Goal: Task Accomplishment & Management: Use online tool/utility

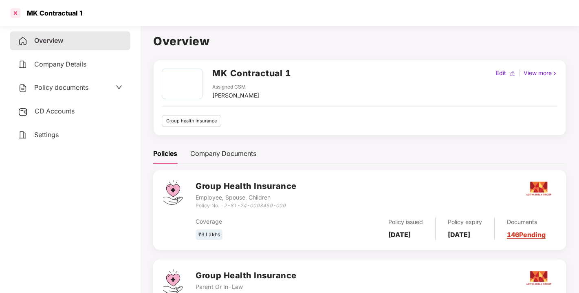
click at [13, 12] on div at bounding box center [15, 13] width 13 height 13
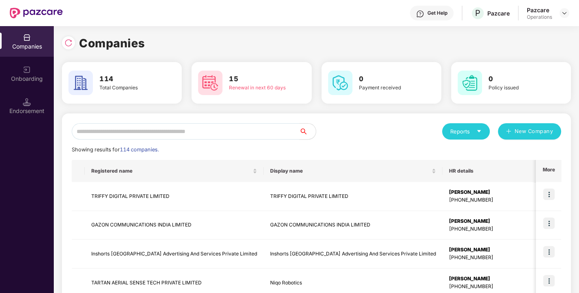
click at [220, 131] on input "text" at bounding box center [186, 131] width 228 height 16
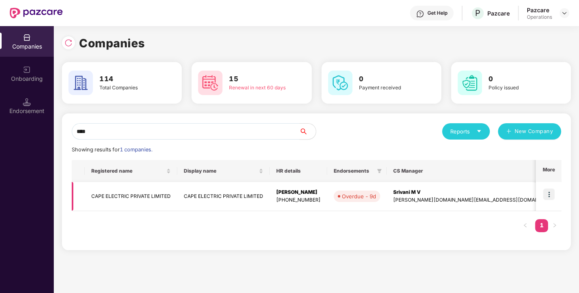
type input "****"
click at [548, 194] on img at bounding box center [548, 193] width 11 height 11
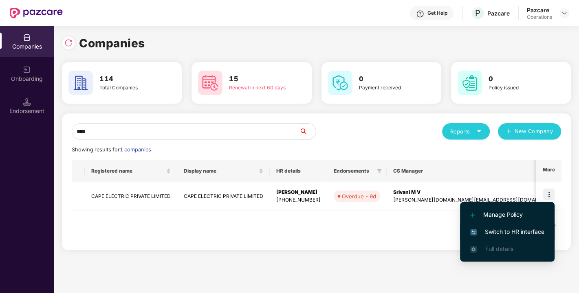
click at [503, 230] on span "Switch to HR interface" at bounding box center [507, 231] width 74 height 9
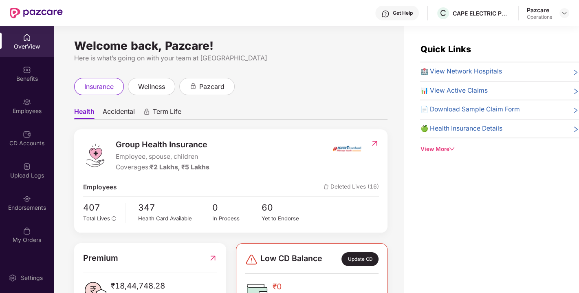
scroll to position [26, 0]
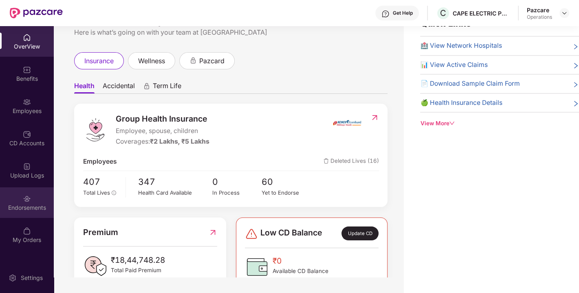
click at [12, 198] on div "Endorsements" at bounding box center [27, 202] width 54 height 31
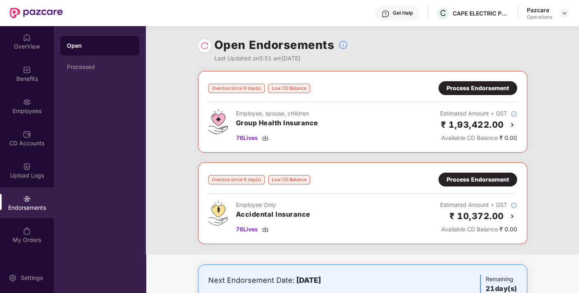
click at [483, 95] on div "Overdue since 9 day(s) Low CD Balance Process Endorsement Employee, spouse, chi…" at bounding box center [362, 111] width 309 height 61
click at [16, 76] on div "Benefits" at bounding box center [27, 79] width 54 height 8
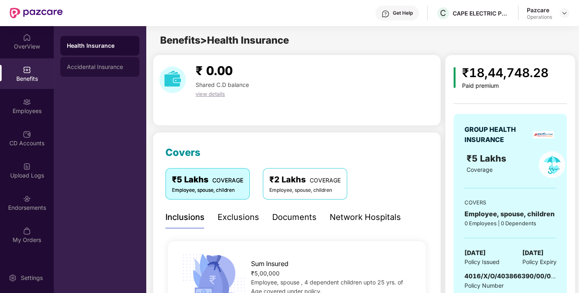
click at [93, 68] on div "Accidental Insurance" at bounding box center [100, 67] width 66 height 7
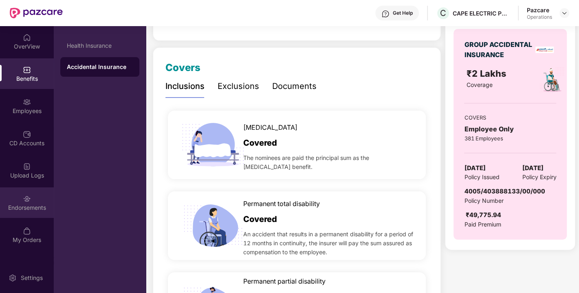
scroll to position [85, 0]
click at [19, 194] on div "Endorsements" at bounding box center [27, 202] width 54 height 31
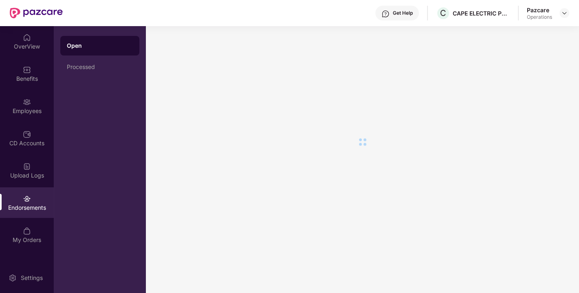
scroll to position [0, 0]
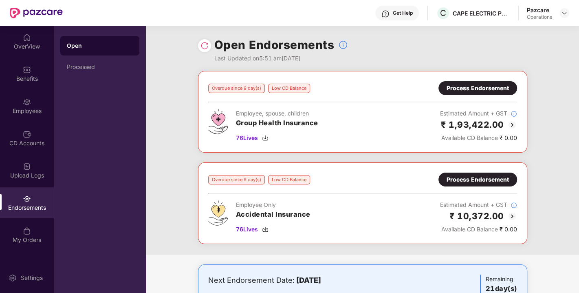
click at [471, 92] on div "Process Endorsement" at bounding box center [478, 88] width 62 height 9
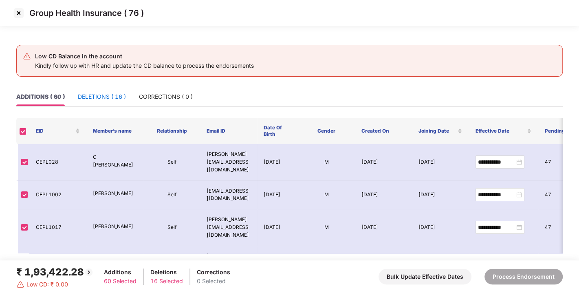
click at [109, 100] on div "DELETIONS ( 16 )" at bounding box center [102, 96] width 48 height 9
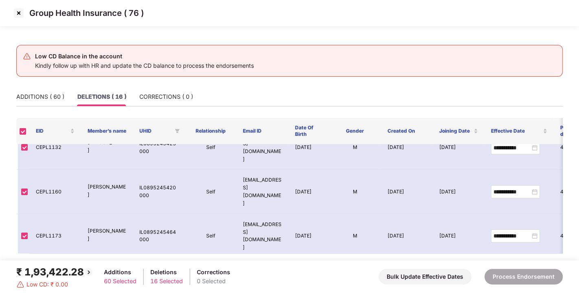
scroll to position [385, 0]
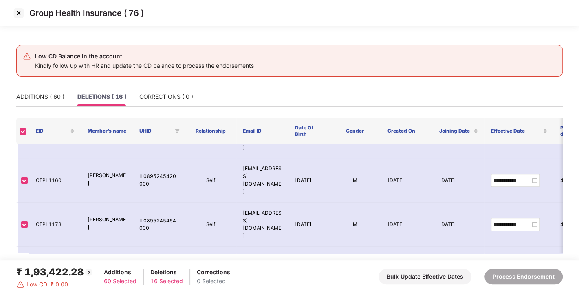
click at [15, 13] on img at bounding box center [18, 13] width 13 height 13
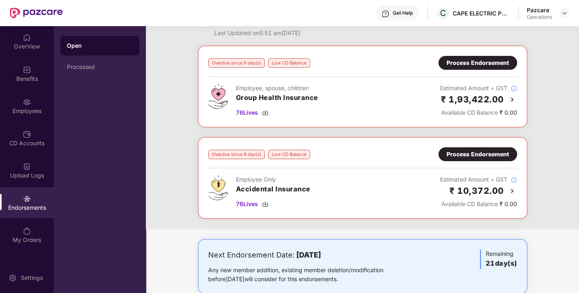
scroll to position [41, 0]
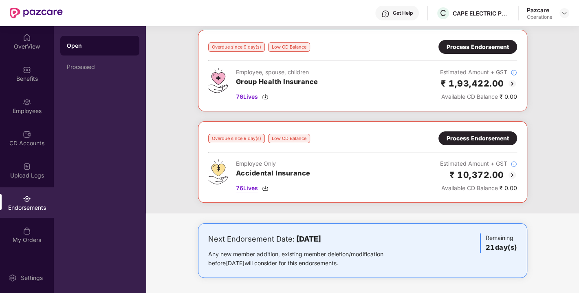
click at [251, 187] on span "76 Lives" at bounding box center [247, 187] width 22 height 9
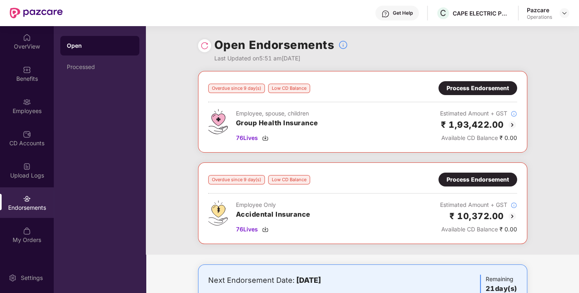
click at [484, 81] on div "Process Endorsement" at bounding box center [477, 88] width 79 height 14
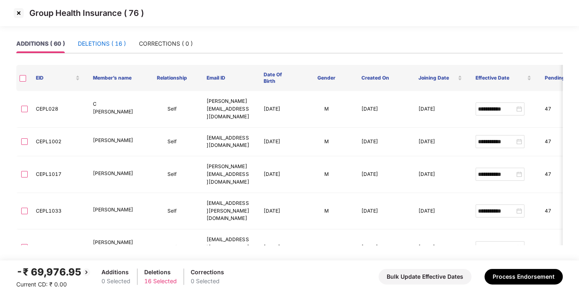
click at [98, 45] on div "DELETIONS ( 16 )" at bounding box center [102, 43] width 48 height 9
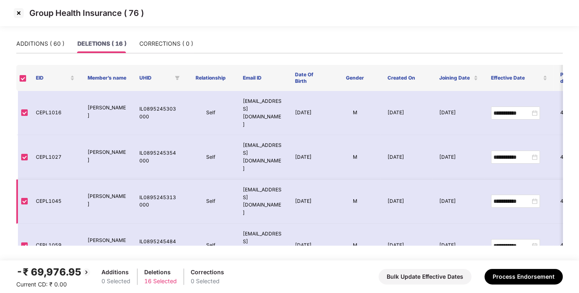
scroll to position [340, 0]
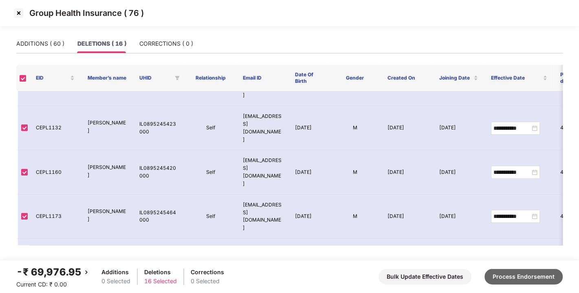
click at [508, 275] on button "Process Endorsement" at bounding box center [523, 276] width 78 height 15
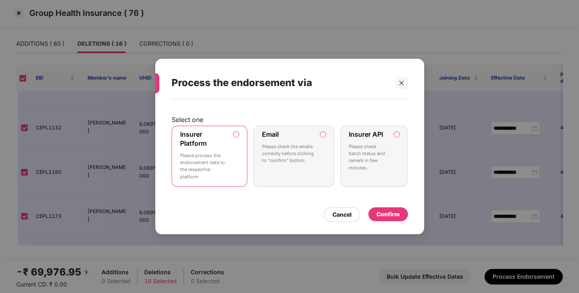
click at [383, 215] on div "Confirm" at bounding box center [388, 213] width 23 height 9
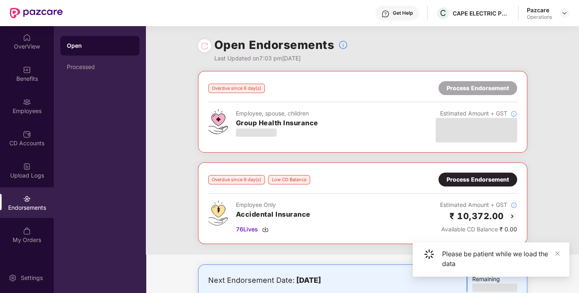
click at [496, 180] on div "Process Endorsement" at bounding box center [478, 179] width 62 height 9
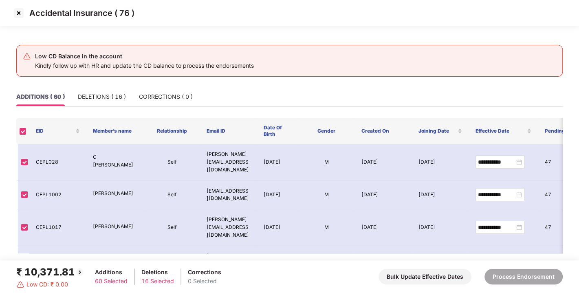
click at [26, 132] on th at bounding box center [22, 131] width 13 height 26
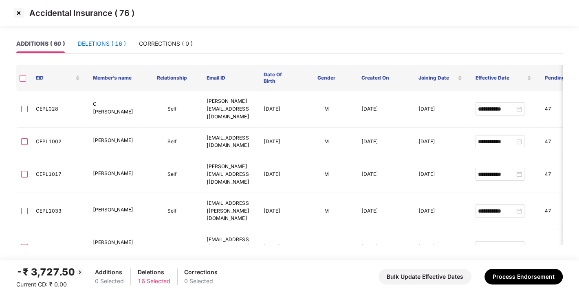
click at [98, 44] on div "DELETIONS ( 16 )" at bounding box center [102, 43] width 48 height 9
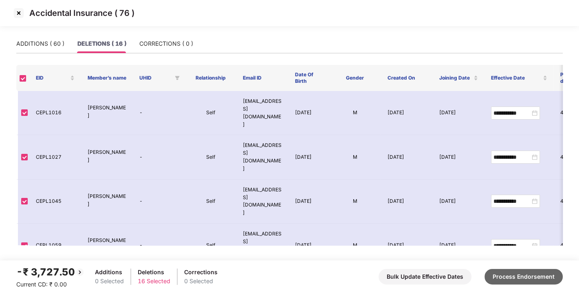
click at [511, 275] on button "Process Endorsement" at bounding box center [523, 276] width 78 height 15
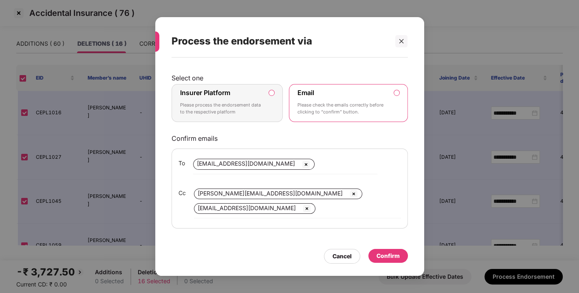
click at [259, 104] on p "Please process the endorsement data to the respective platform" at bounding box center [221, 108] width 83 height 14
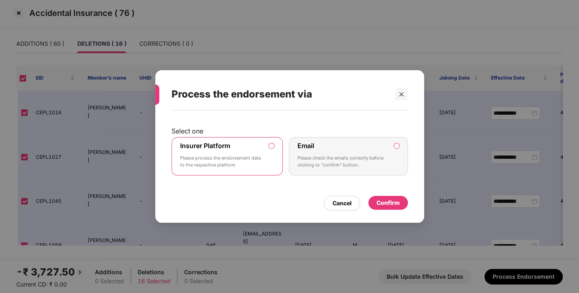
click at [385, 203] on div "Confirm" at bounding box center [388, 202] width 23 height 9
